Goal: Navigation & Orientation: Find specific page/section

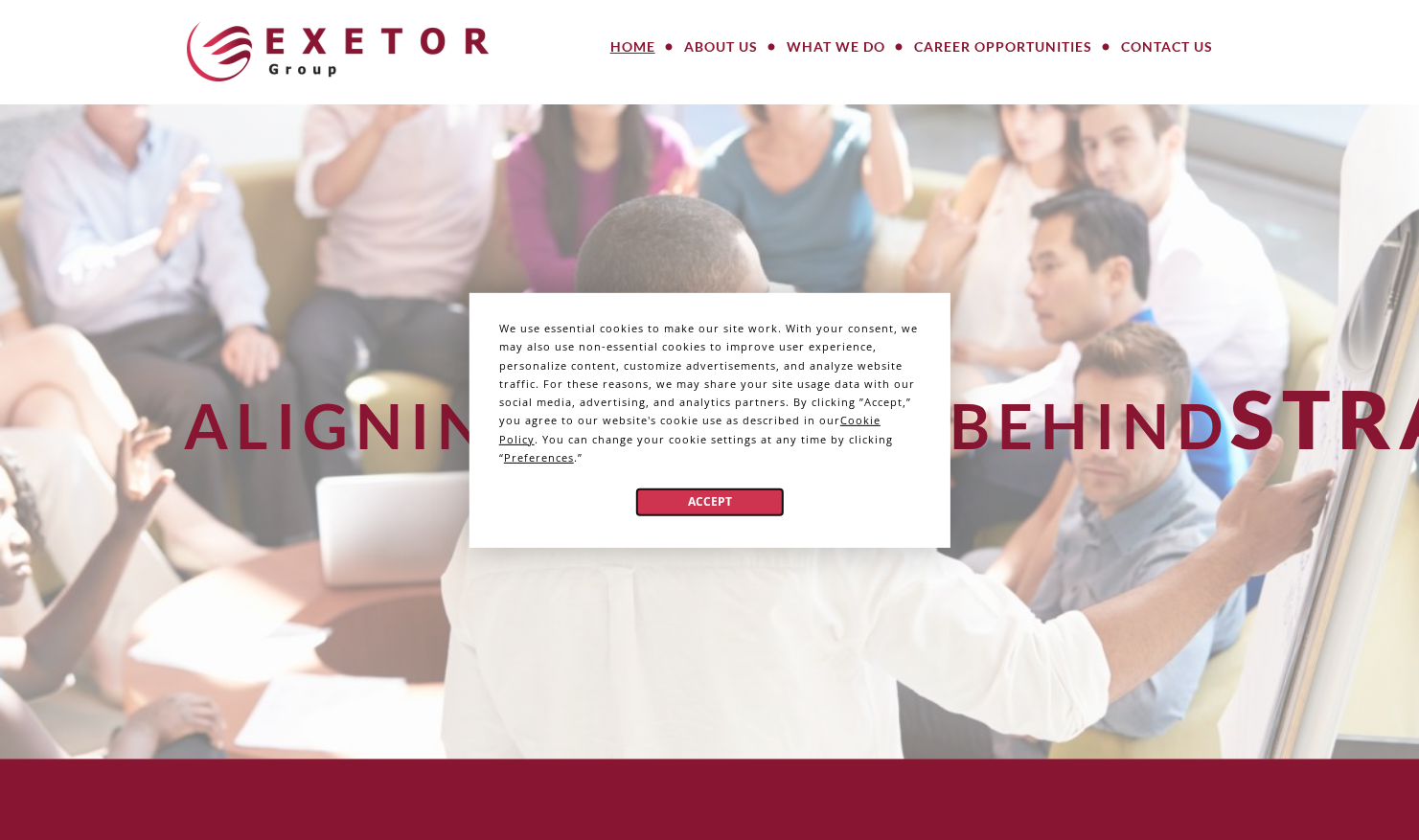
click at [706, 493] on button "Accept" at bounding box center [709, 502] width 148 height 28
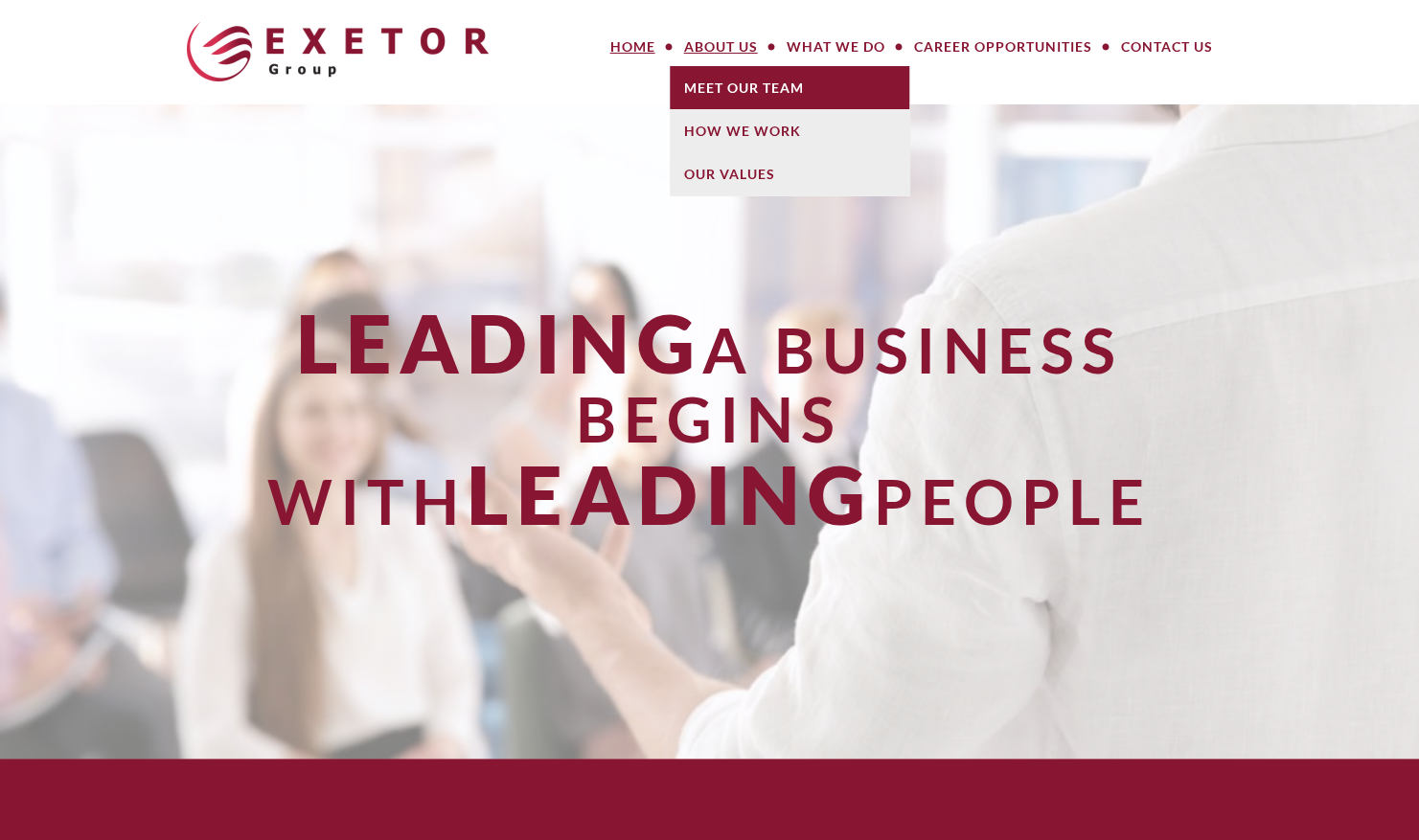
click at [749, 99] on link "Meet Our Team" at bounding box center [789, 88] width 240 height 43
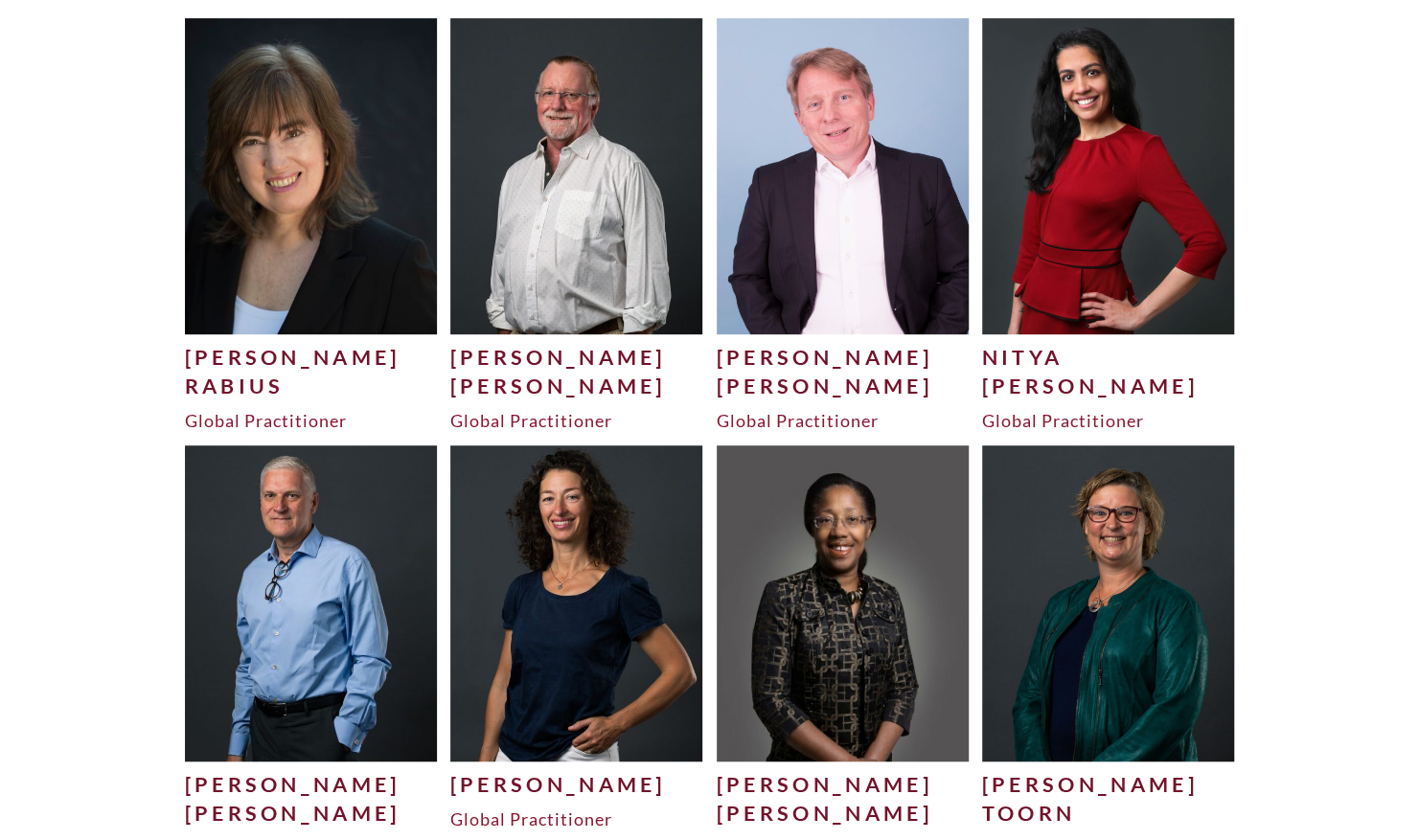
scroll to position [4171, 0]
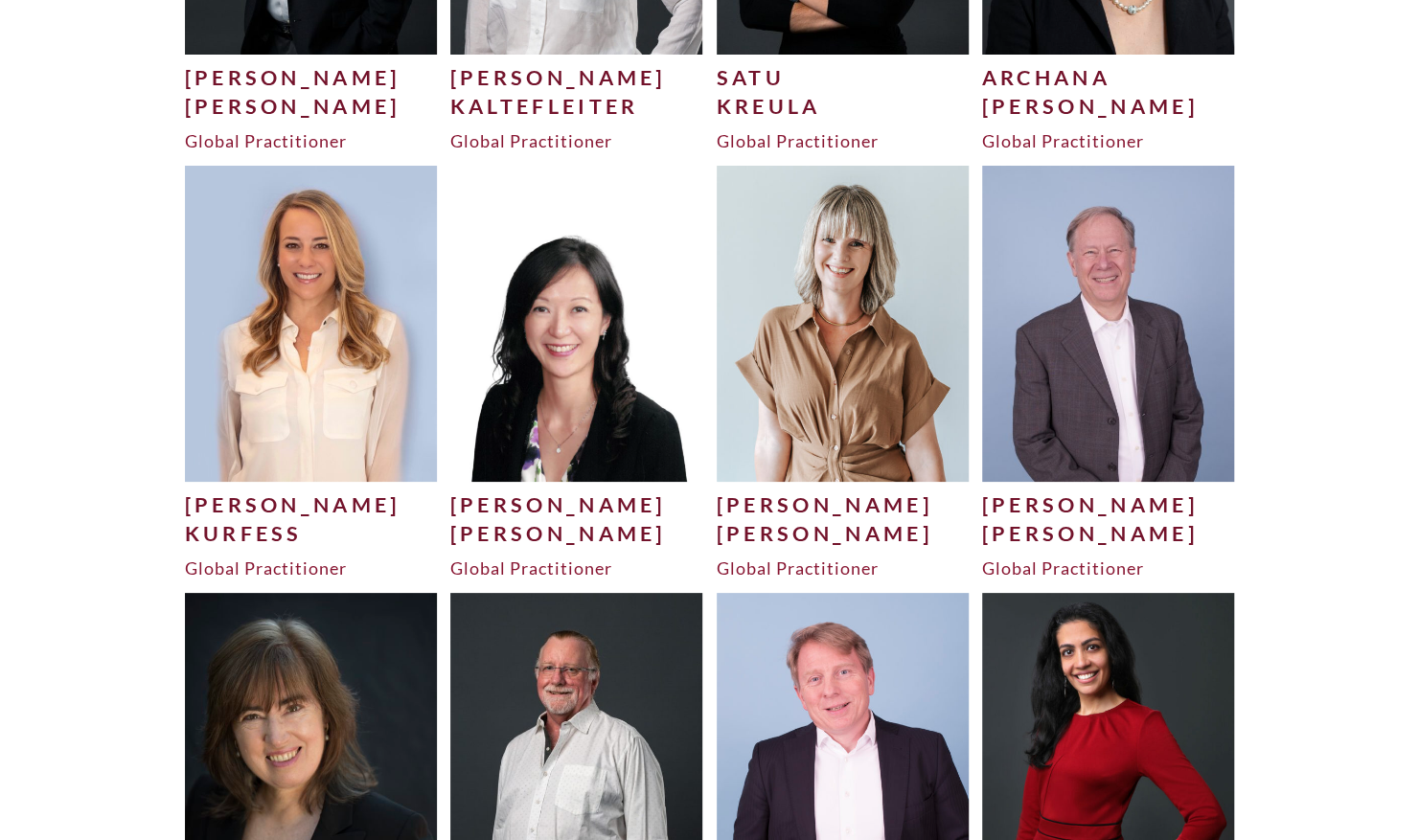
click at [546, 322] on img at bounding box center [577, 323] width 253 height 315
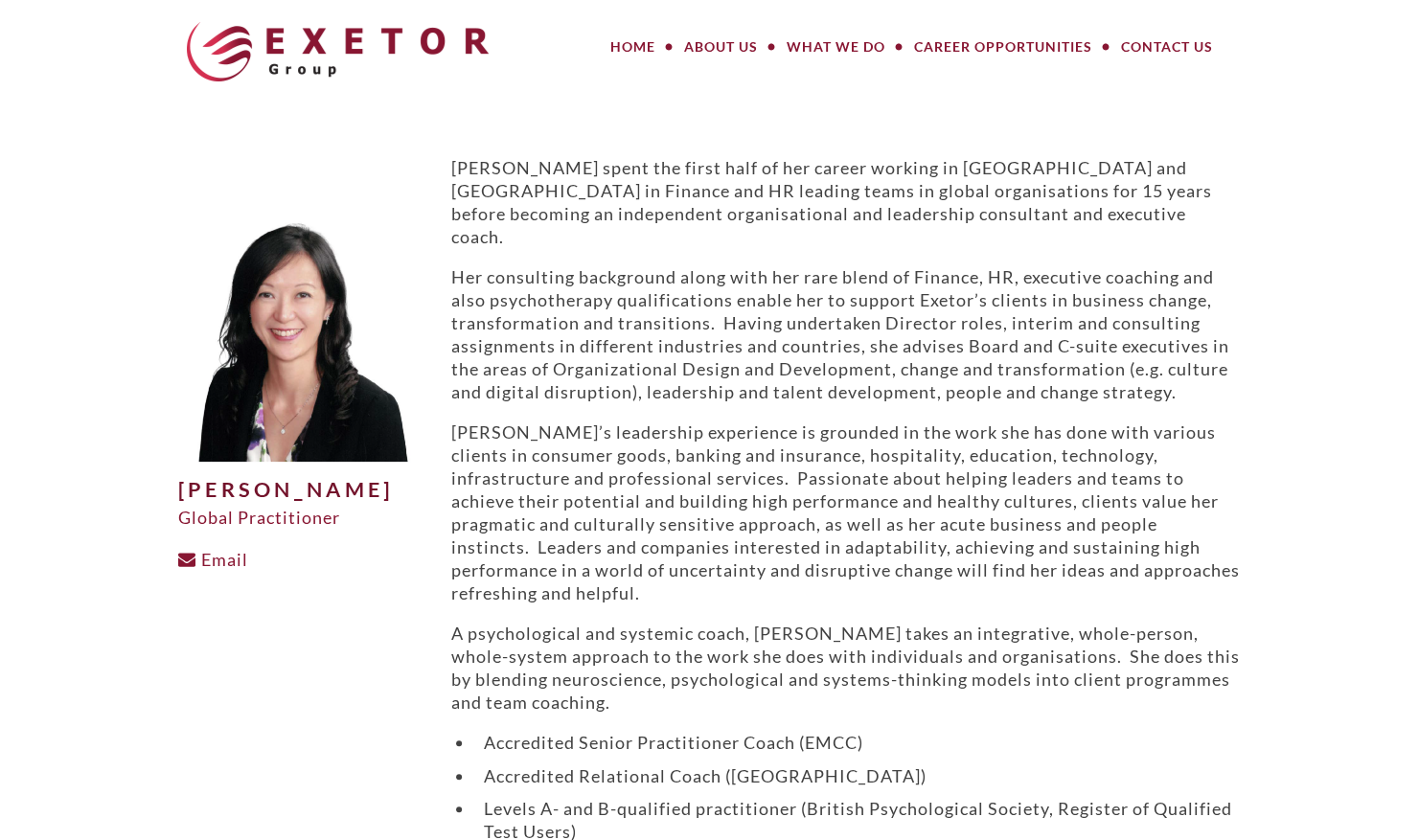
click at [310, 57] on img at bounding box center [337, 51] width 302 height 59
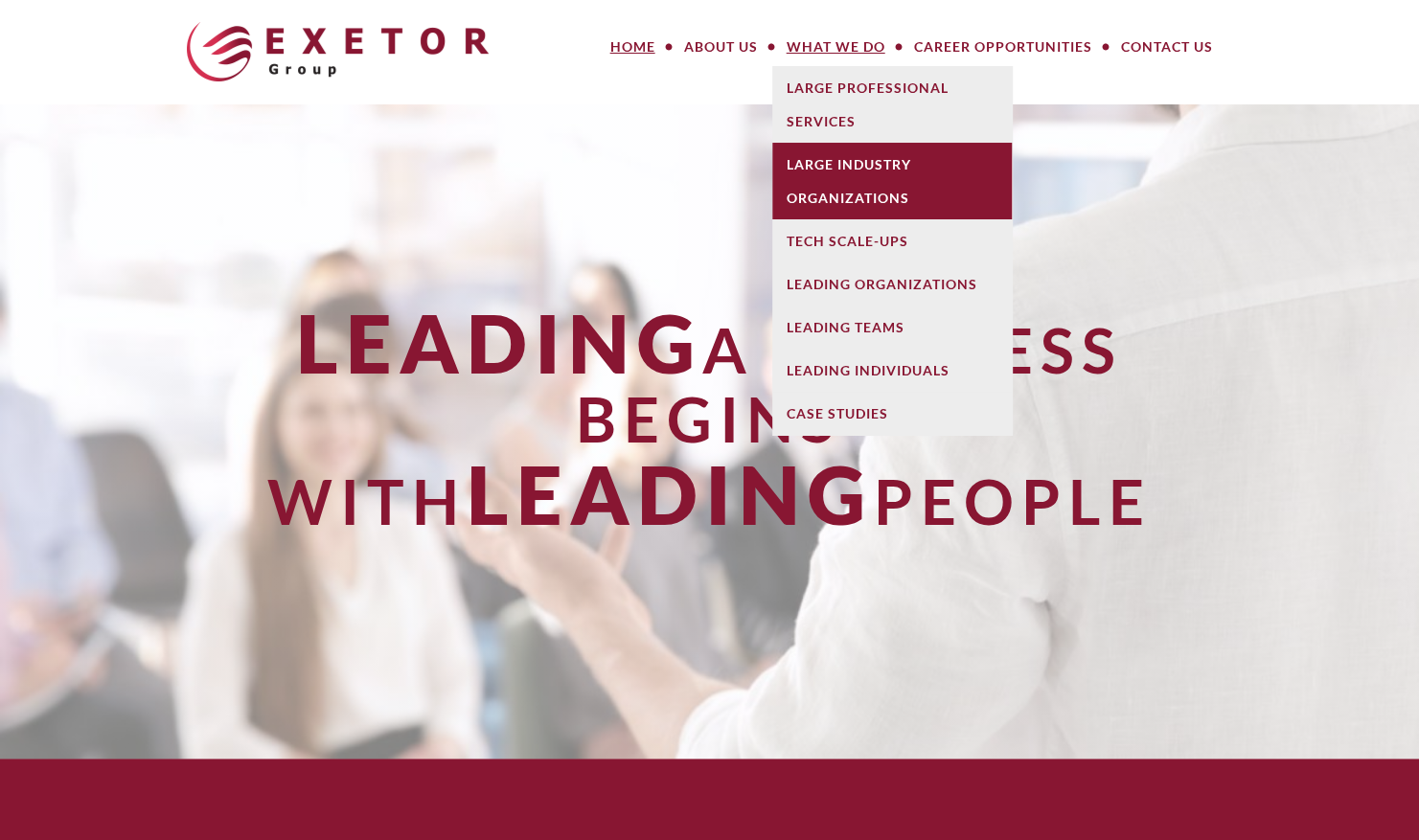
click at [872, 162] on link "Large Industry Organizations" at bounding box center [891, 181] width 240 height 77
